Goal: Browse casually: Explore the website without a specific task or goal

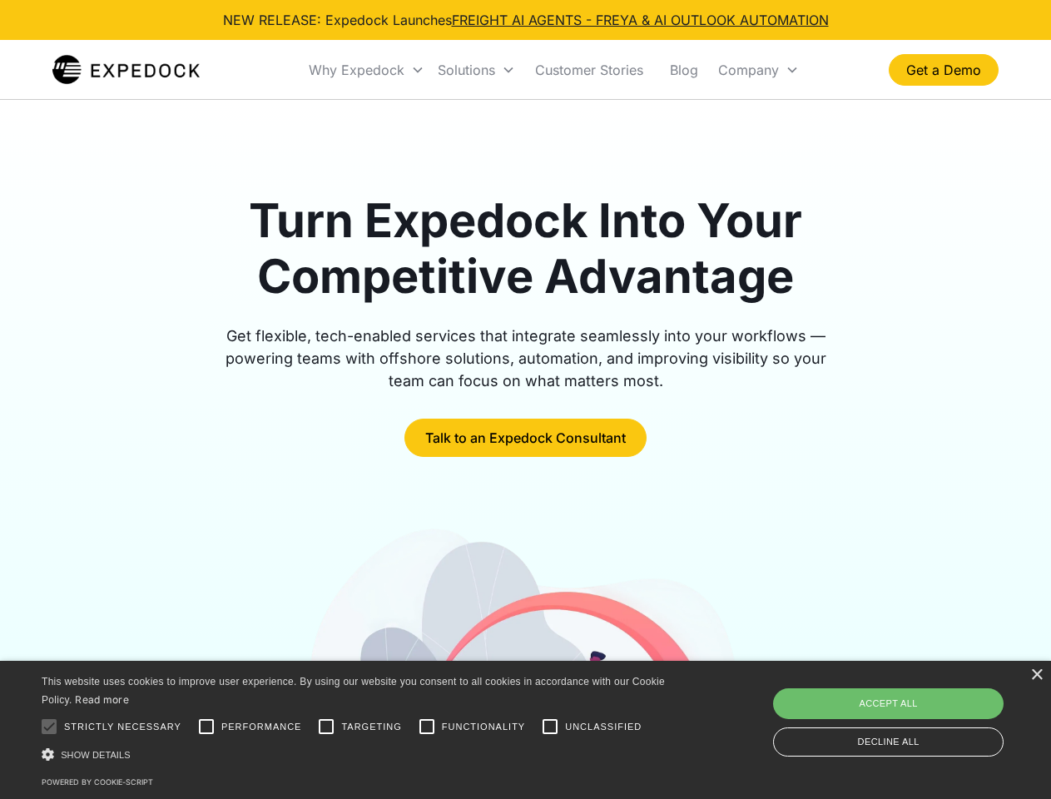
click at [367, 70] on div "Why Expedock" at bounding box center [357, 70] width 96 height 17
click at [476, 70] on div "Solutions" at bounding box center [466, 70] width 57 height 17
click at [758, 70] on div "Company" at bounding box center [748, 70] width 61 height 17
click at [49, 726] on div at bounding box center [48, 726] width 33 height 33
click at [206, 726] on input "Performance" at bounding box center [206, 726] width 33 height 33
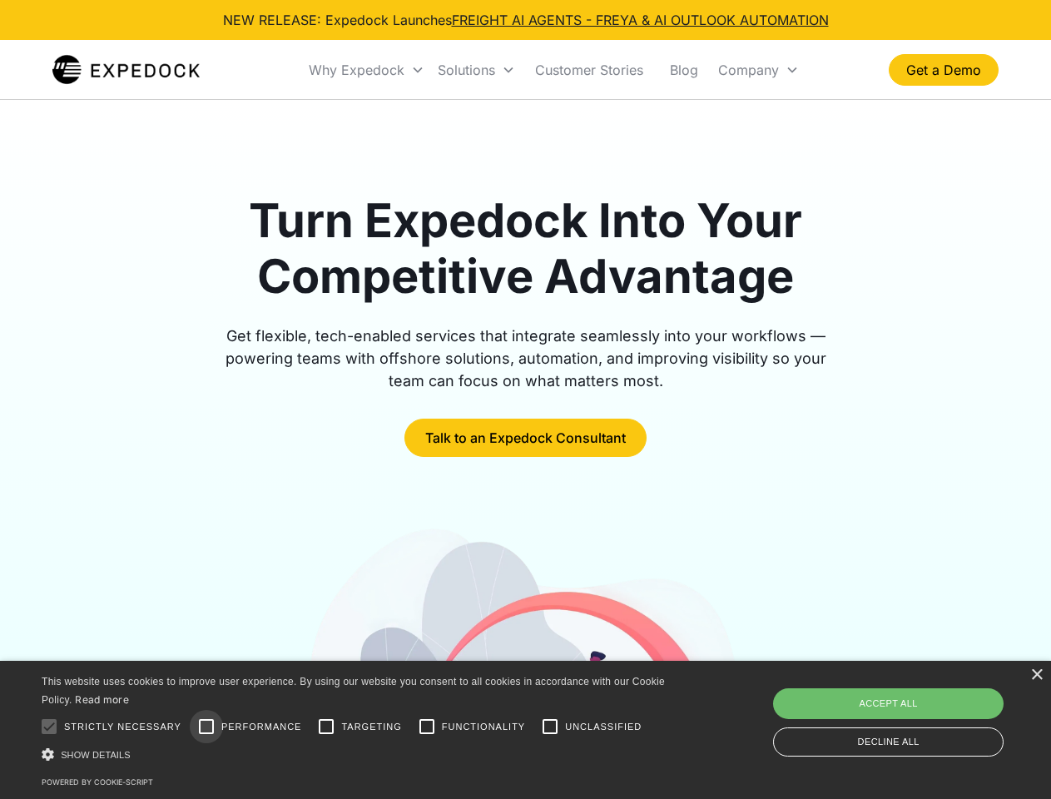
checkbox input "true"
click at [326, 726] on input "Targeting" at bounding box center [326, 726] width 33 height 33
checkbox input "true"
click at [427, 726] on input "Functionality" at bounding box center [426, 726] width 33 height 33
checkbox input "true"
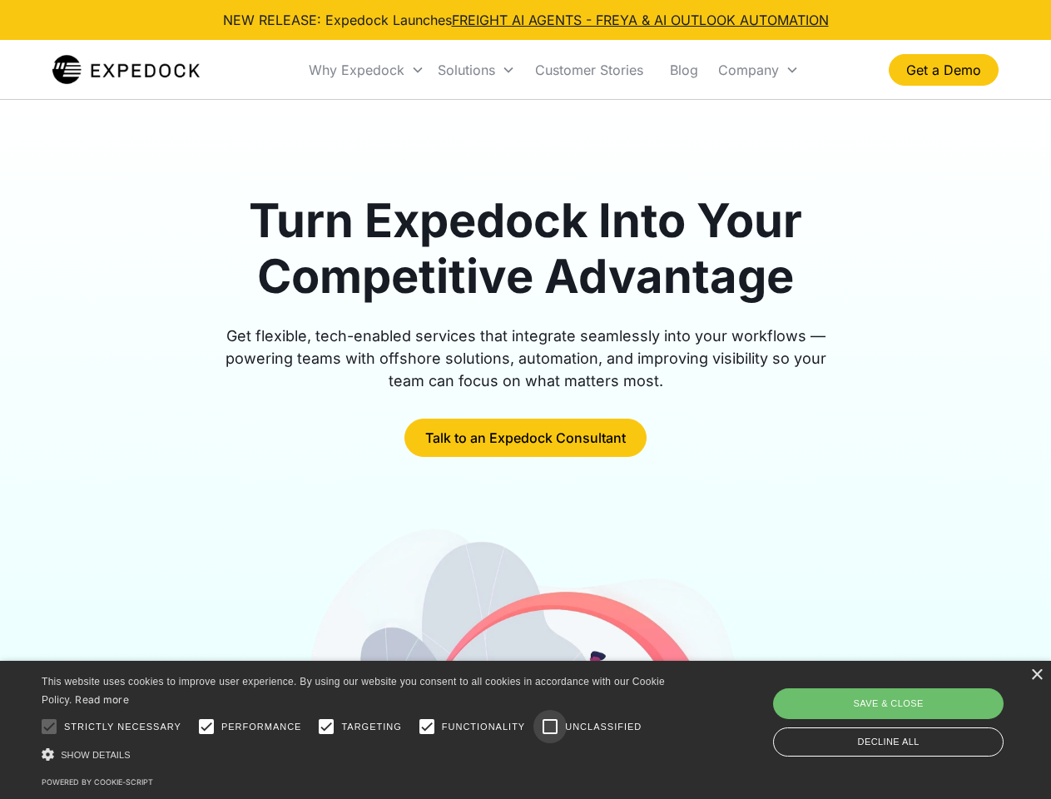
click at [550, 726] on input "Unclassified" at bounding box center [549, 726] width 33 height 33
checkbox input "true"
click at [356, 754] on div "Show details Hide details" at bounding box center [356, 754] width 629 height 17
